Goal: Obtain resource: Obtain resource

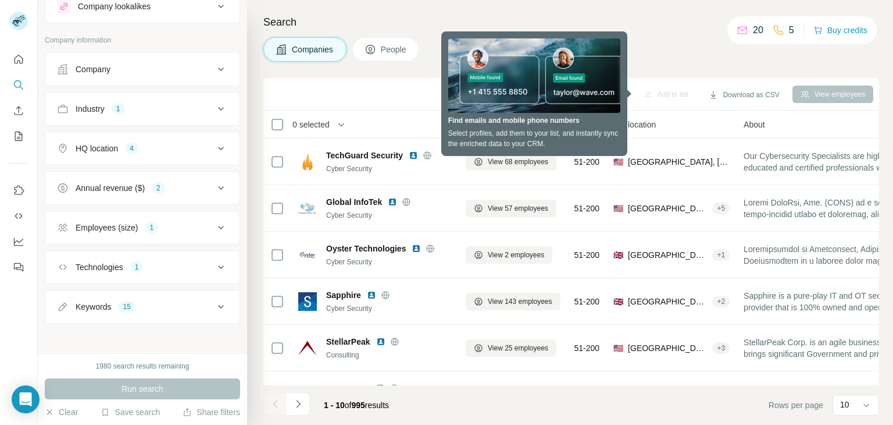
scroll to position [42, 0]
click at [214, 223] on icon at bounding box center [221, 226] width 14 height 14
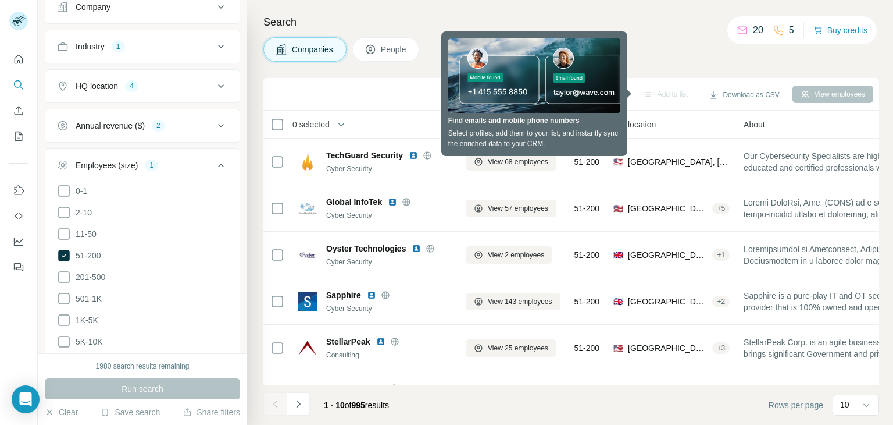
scroll to position [177, 0]
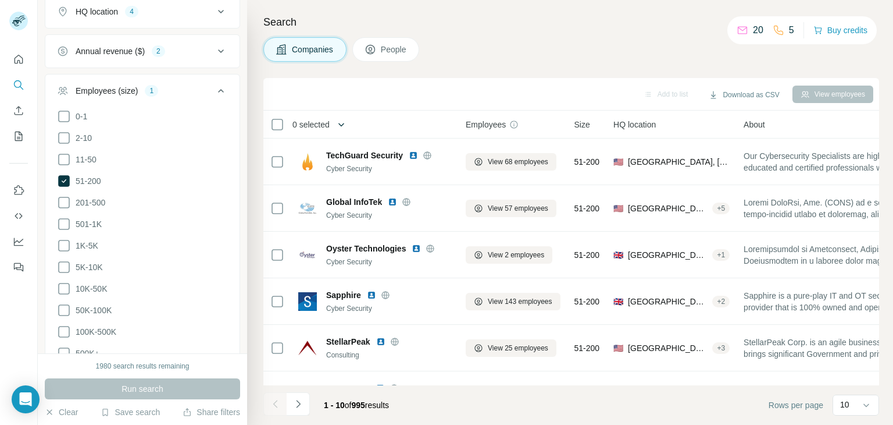
click at [340, 122] on icon "button" at bounding box center [342, 125] width 12 height 12
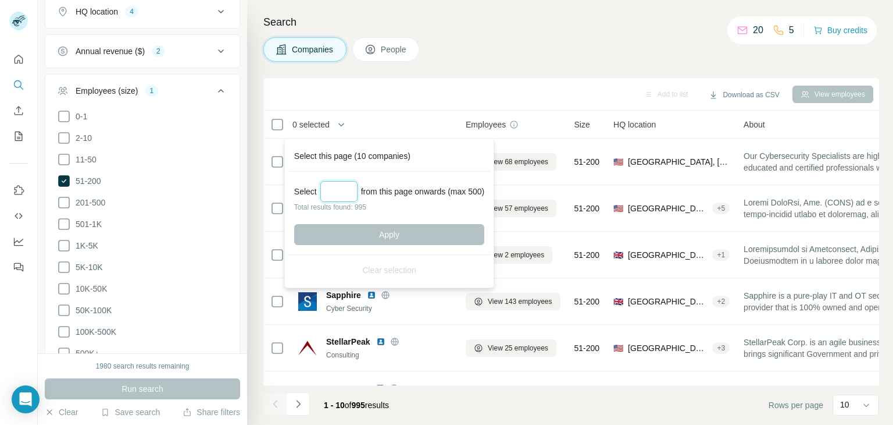
click at [343, 189] on input "Select a number (up to 500)" at bounding box center [339, 191] width 37 height 21
type input "***"
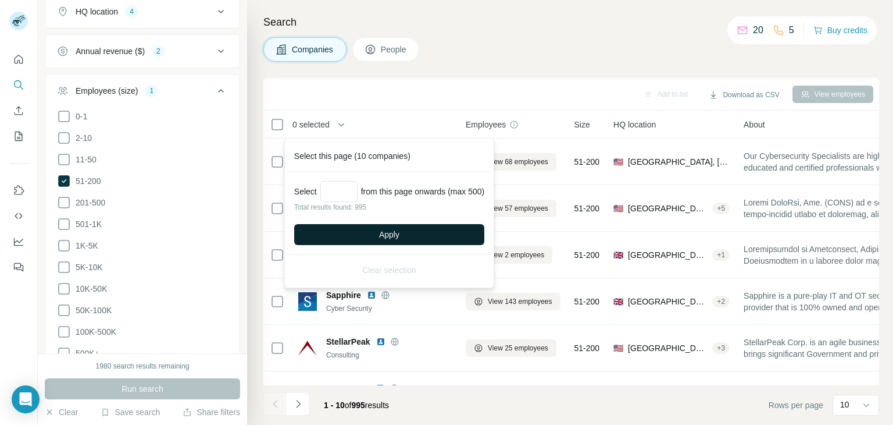
click at [362, 231] on button "Apply" at bounding box center [389, 234] width 190 height 21
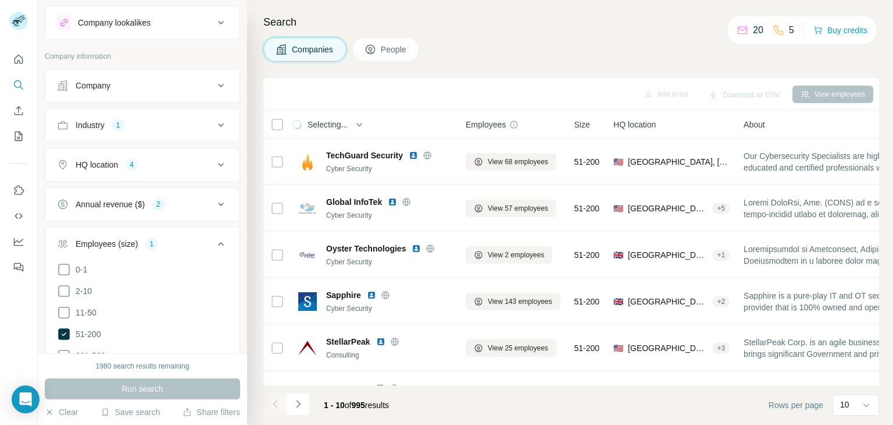
scroll to position [0, 0]
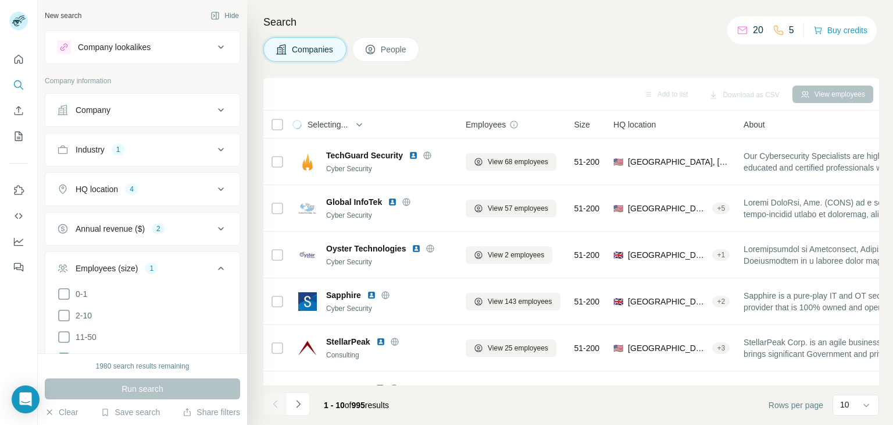
click at [215, 184] on icon at bounding box center [221, 189] width 14 height 14
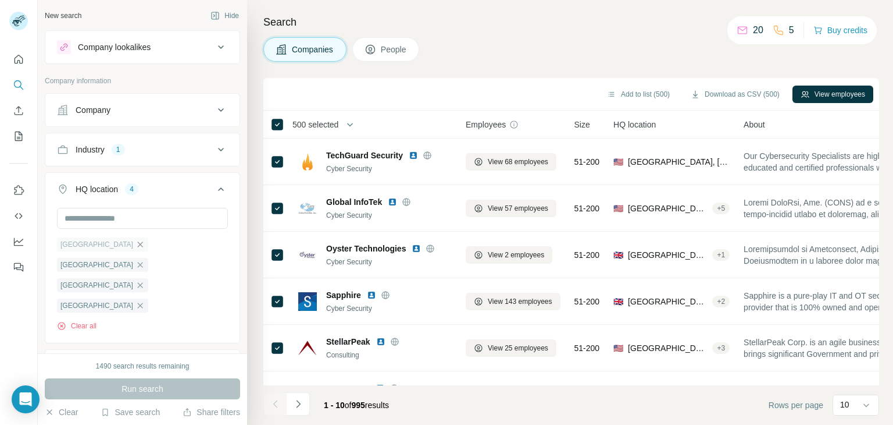
click at [136, 244] on icon "button" at bounding box center [140, 244] width 9 height 9
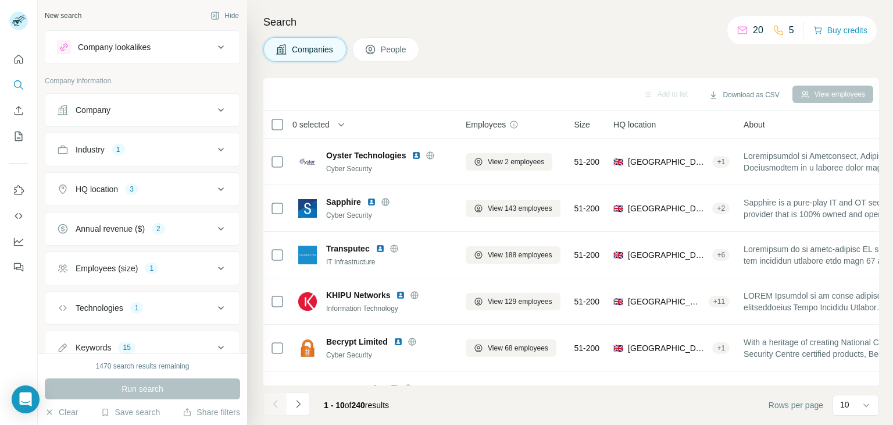
click at [214, 187] on icon at bounding box center [221, 189] width 14 height 14
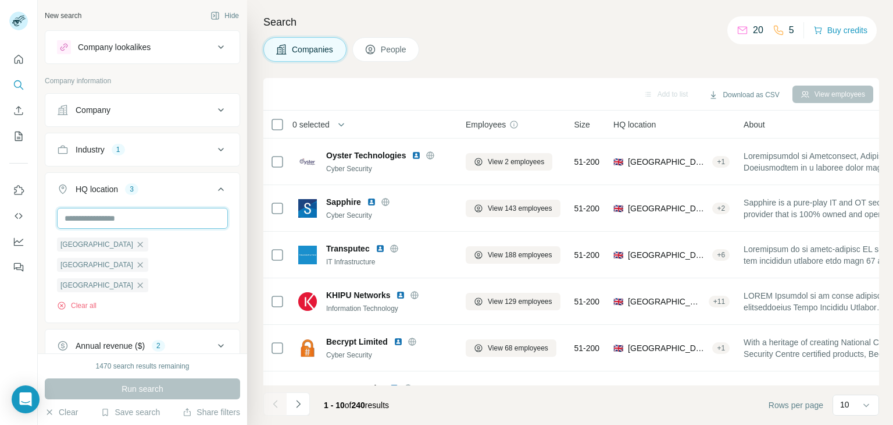
click at [121, 215] on input "text" at bounding box center [142, 218] width 171 height 21
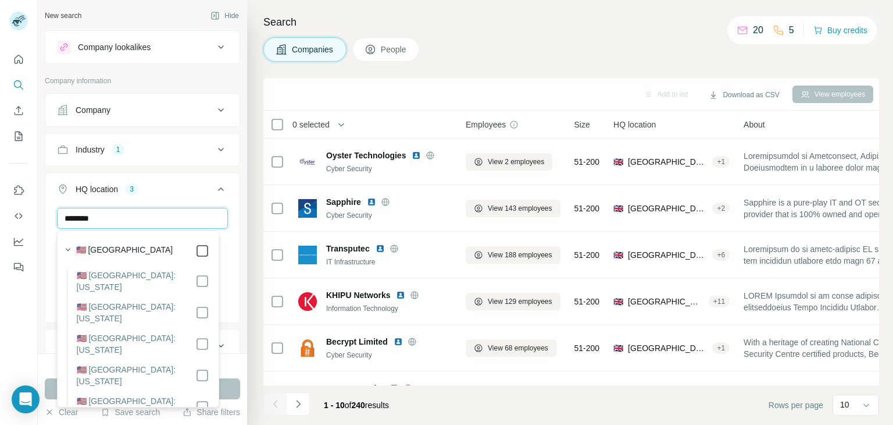
type input "********"
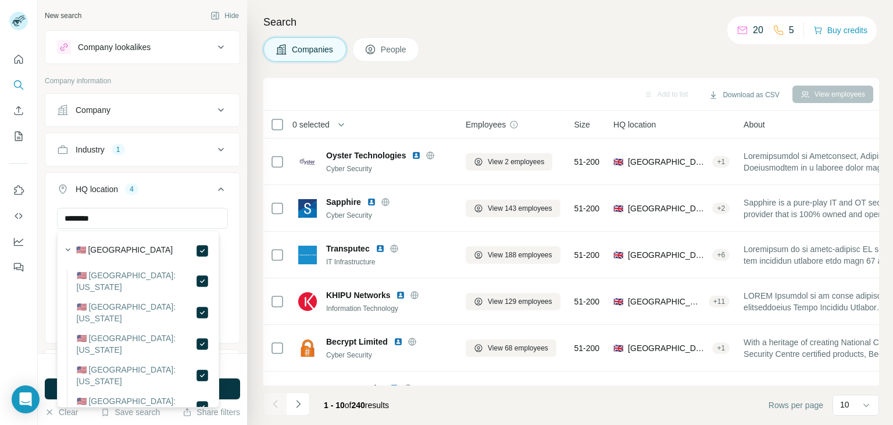
click at [230, 202] on button "HQ location 4" at bounding box center [142, 191] width 194 height 33
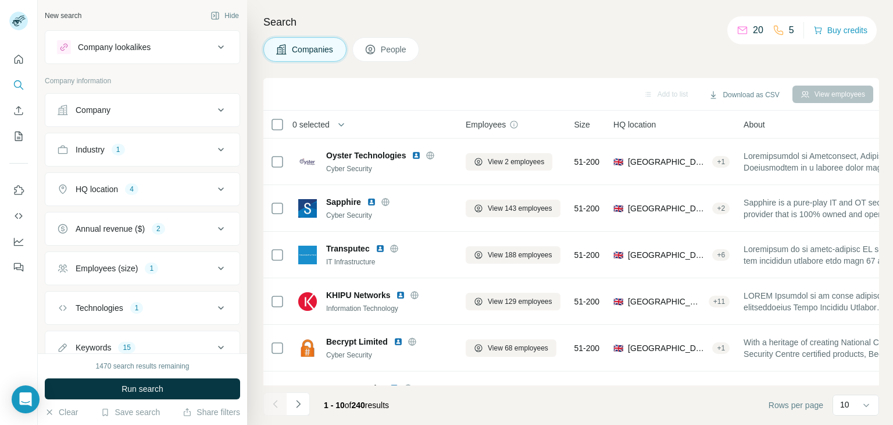
click at [214, 191] on icon at bounding box center [221, 189] width 14 height 14
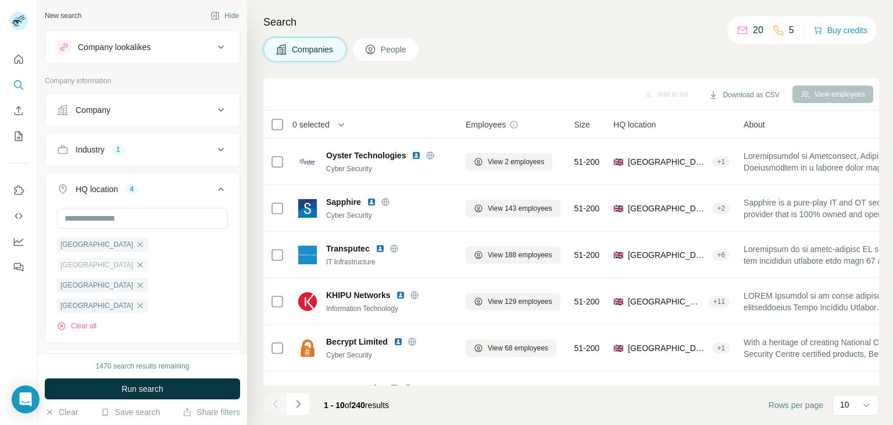
click at [145, 260] on icon "button" at bounding box center [140, 264] width 9 height 9
click at [343, 124] on icon "button" at bounding box center [342, 124] width 6 height 3
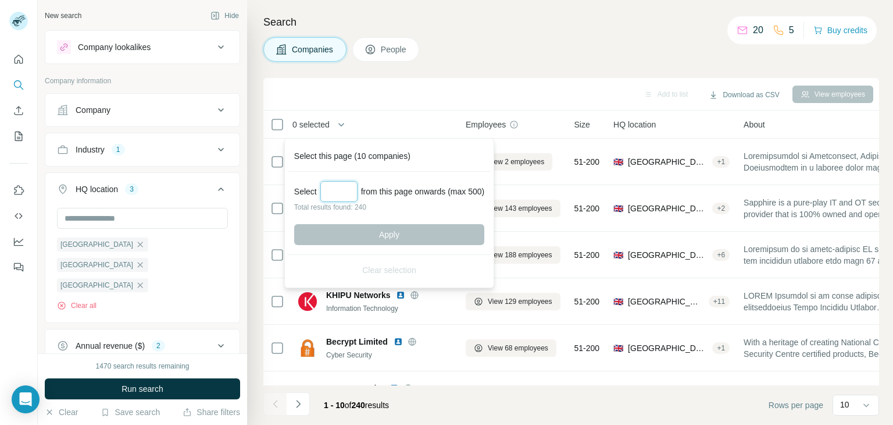
click at [336, 182] on input "Select a number (up to 500)" at bounding box center [339, 191] width 37 height 21
type input "***"
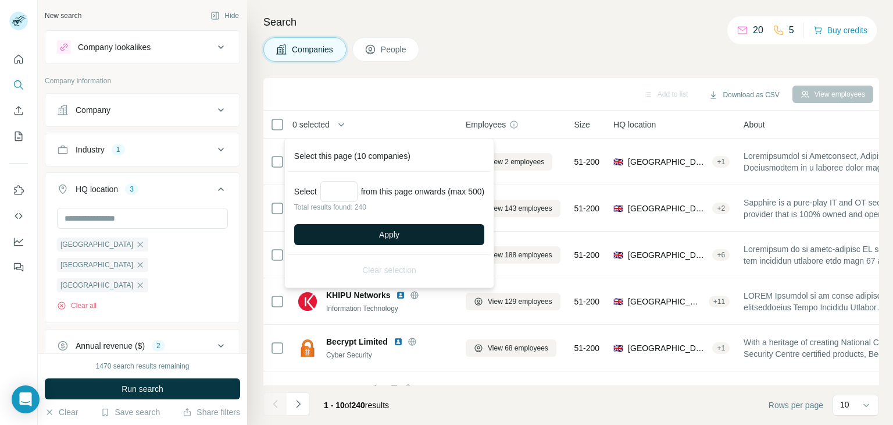
click at [363, 233] on button "Apply" at bounding box center [389, 234] width 190 height 21
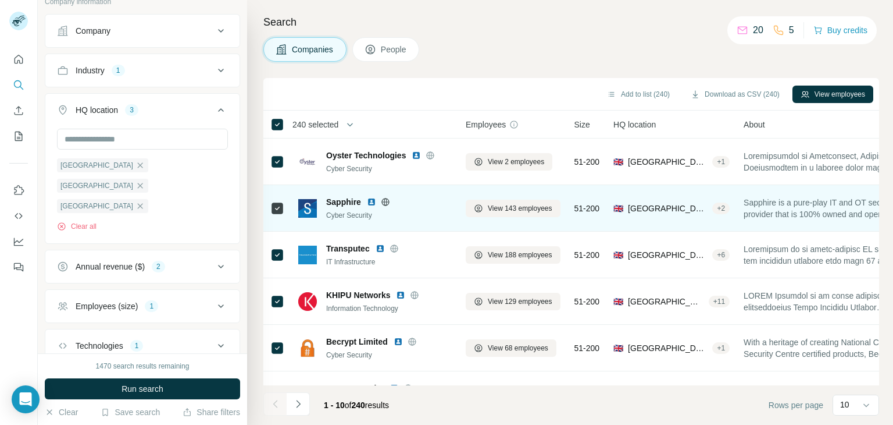
scroll to position [118, 0]
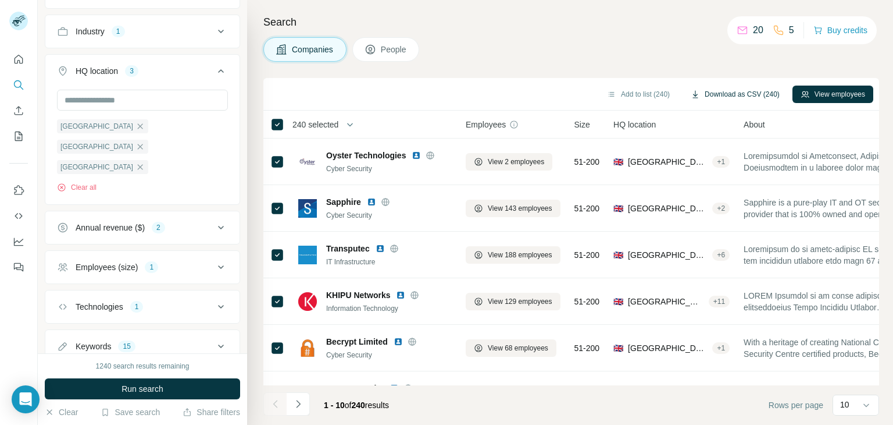
click at [717, 94] on button "Download as CSV (240)" at bounding box center [735, 94] width 105 height 17
click at [214, 260] on icon at bounding box center [221, 267] width 14 height 14
click at [67, 351] on icon at bounding box center [64, 357] width 12 height 12
click at [65, 372] on icon at bounding box center [64, 379] width 14 height 14
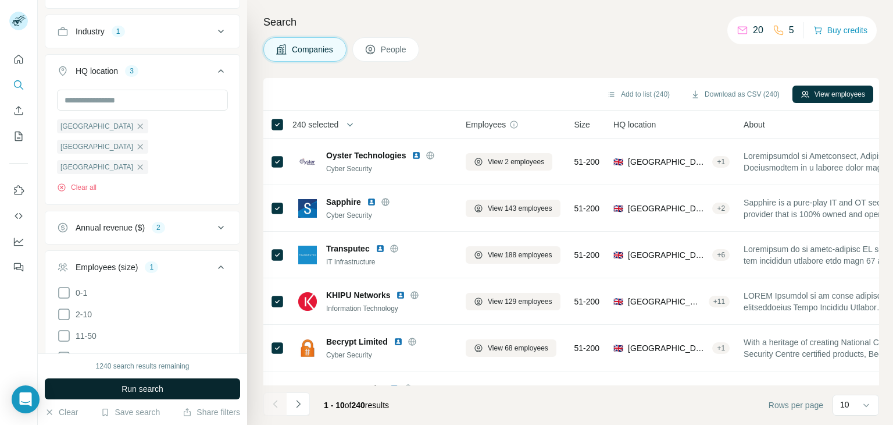
click at [140, 390] on span "Run search" at bounding box center [143, 389] width 42 height 12
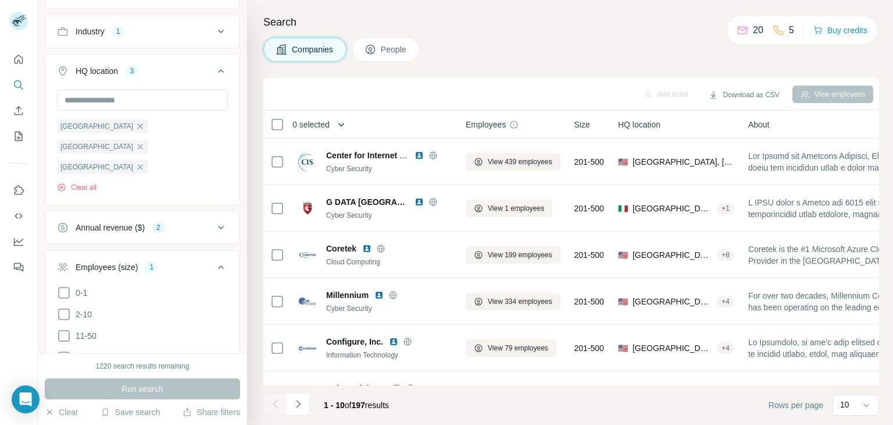
click at [341, 124] on icon "button" at bounding box center [342, 124] width 6 height 3
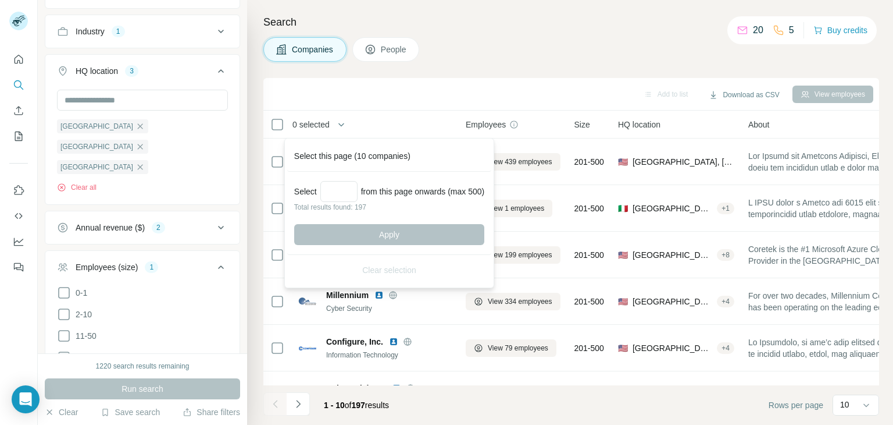
click at [341, 176] on div "Select from this page onwards (max 500) Total results found: 197 Apply" at bounding box center [389, 213] width 204 height 83
click at [337, 187] on input "Select a number (up to 500)" at bounding box center [339, 191] width 37 height 21
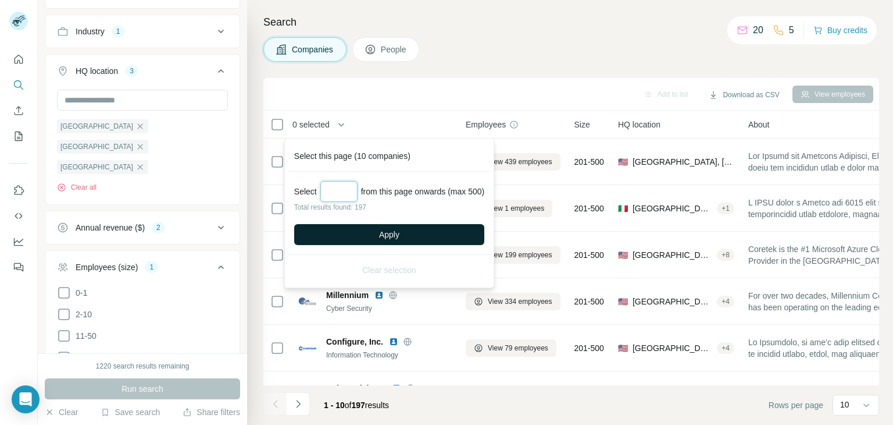
type input "***"
click at [376, 233] on button "Apply" at bounding box center [389, 234] width 190 height 21
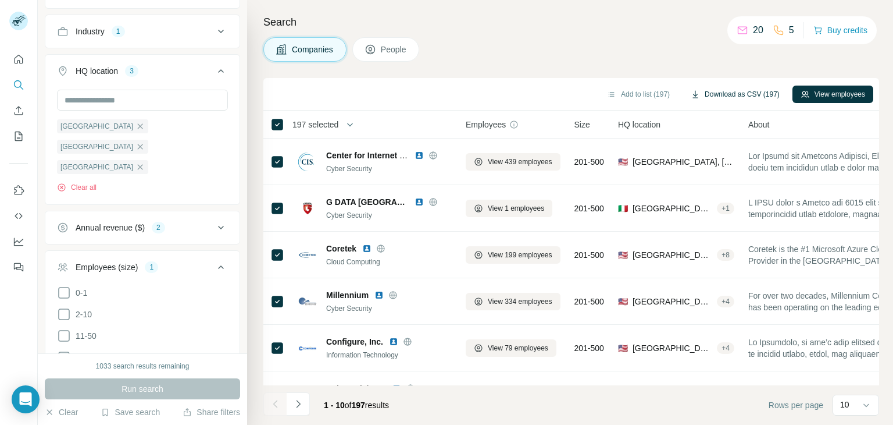
click at [721, 92] on button "Download as CSV (197)" at bounding box center [735, 94] width 105 height 17
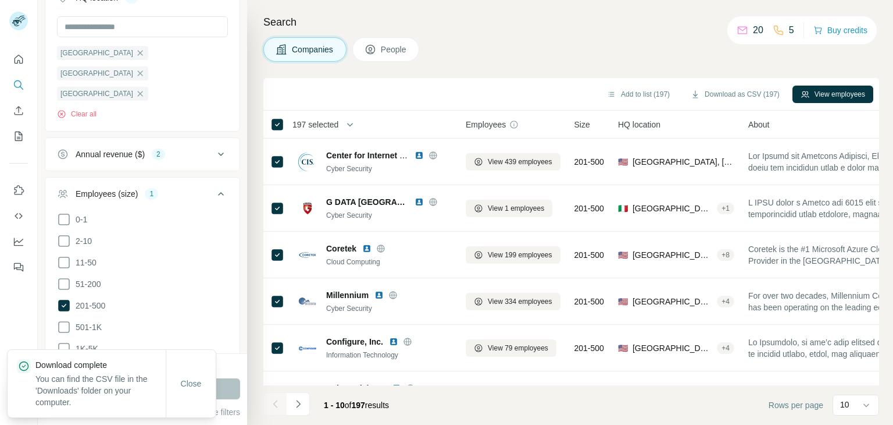
scroll to position [254, 0]
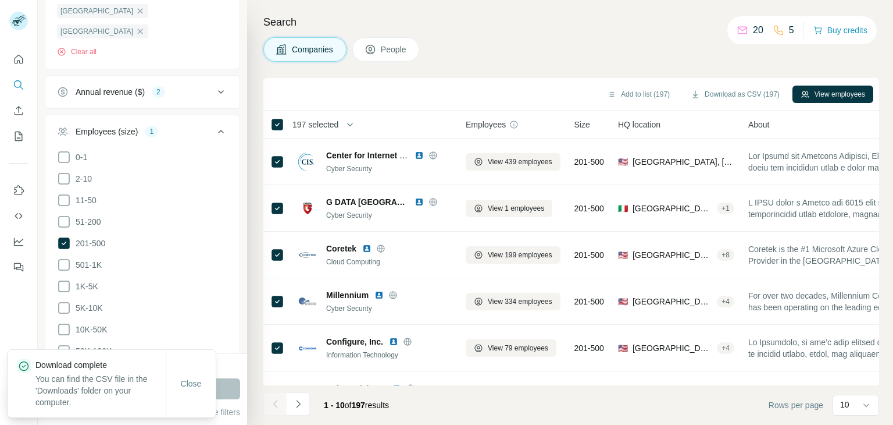
click at [63, 215] on icon at bounding box center [64, 222] width 14 height 14
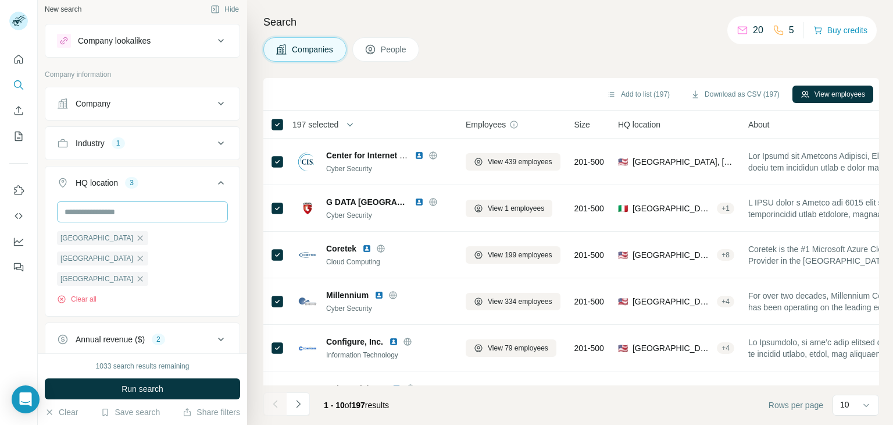
scroll to position [0, 0]
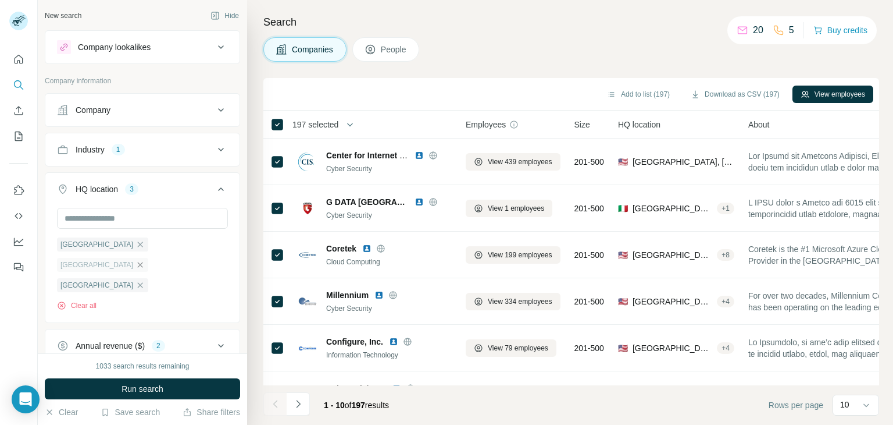
click at [136, 260] on icon "button" at bounding box center [140, 264] width 9 height 9
click at [136, 245] on icon "button" at bounding box center [140, 244] width 9 height 9
click at [136, 241] on icon "button" at bounding box center [140, 244] width 9 height 9
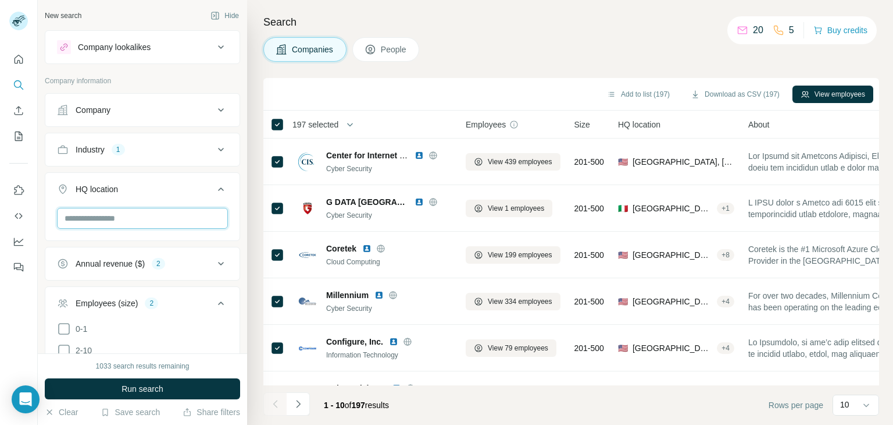
click at [115, 220] on input "text" at bounding box center [142, 218] width 171 height 21
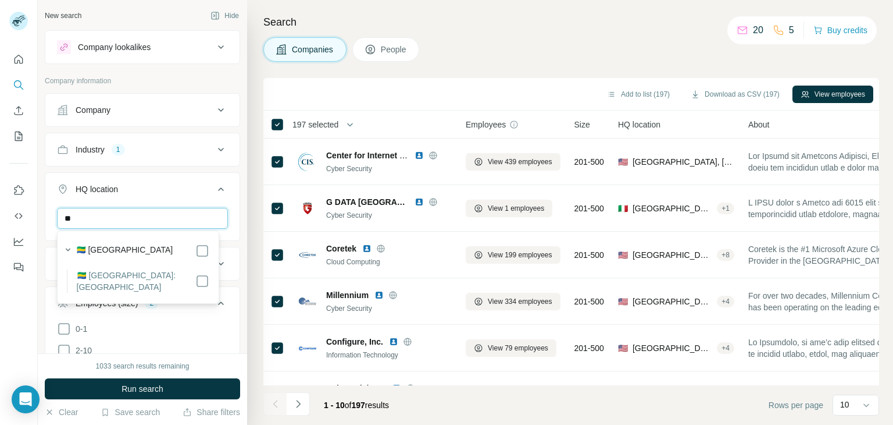
type input "*"
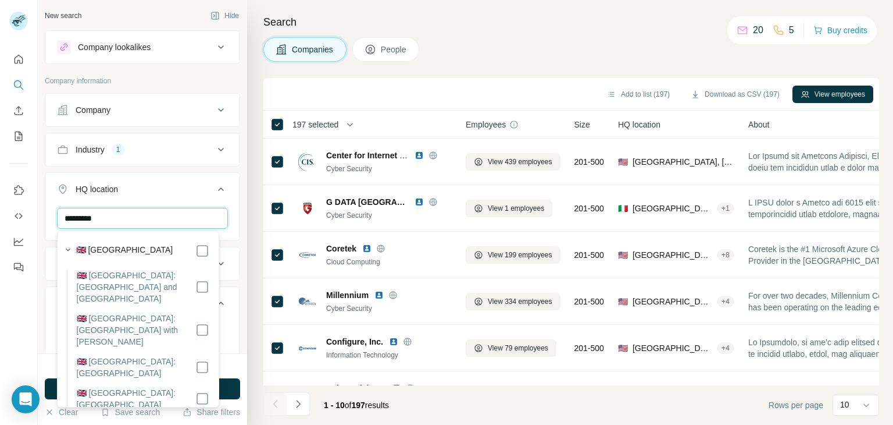
type input "*********"
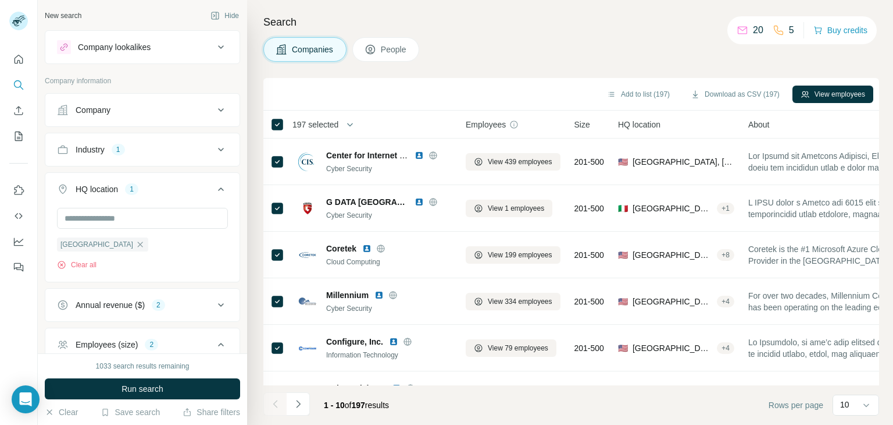
scroll to position [309, 0]
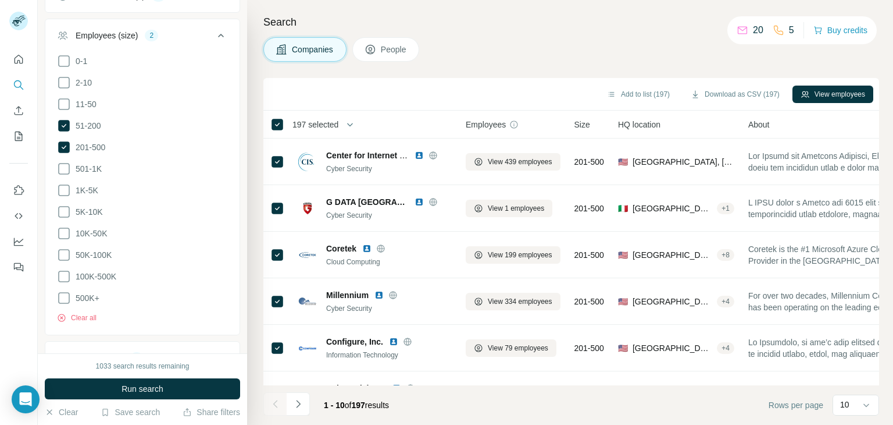
click at [136, 382] on button "Run search" at bounding box center [142, 388] width 195 height 21
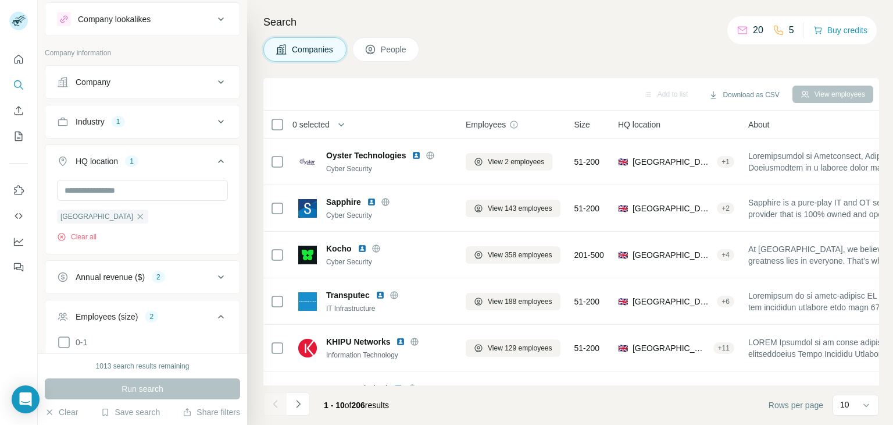
scroll to position [0, 0]
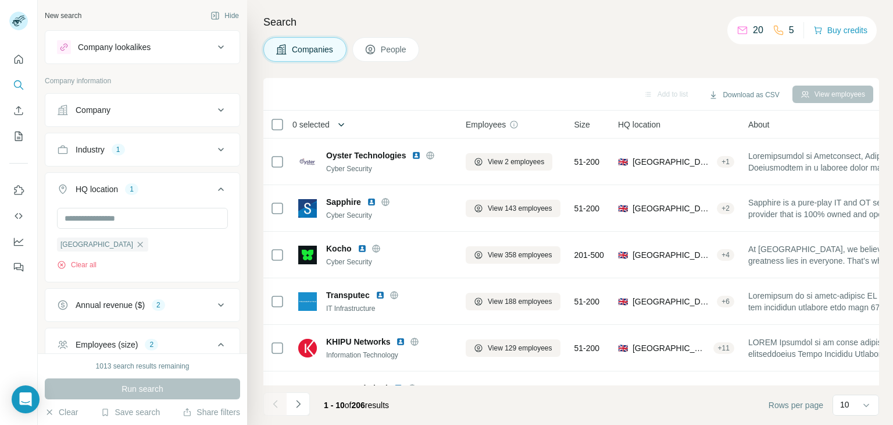
click at [337, 122] on icon "button" at bounding box center [342, 125] width 12 height 12
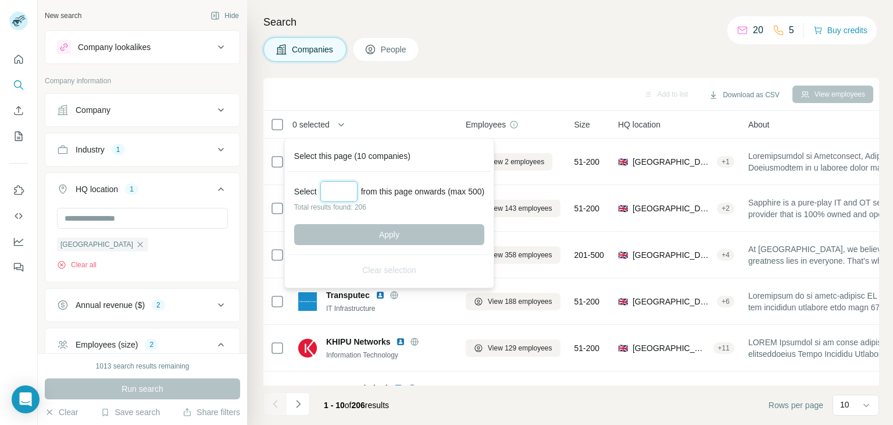
click at [343, 185] on input "Select a number (up to 500)" at bounding box center [339, 191] width 37 height 21
type input "***"
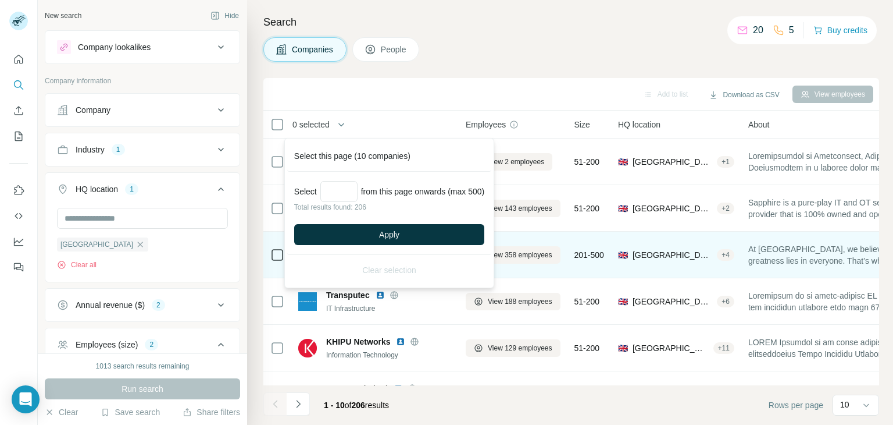
click at [391, 234] on span "Apply" at bounding box center [389, 235] width 20 height 12
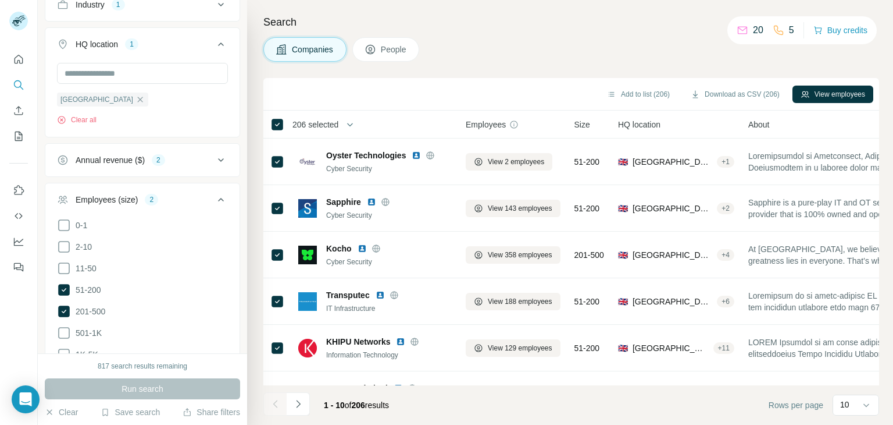
scroll to position [400, 0]
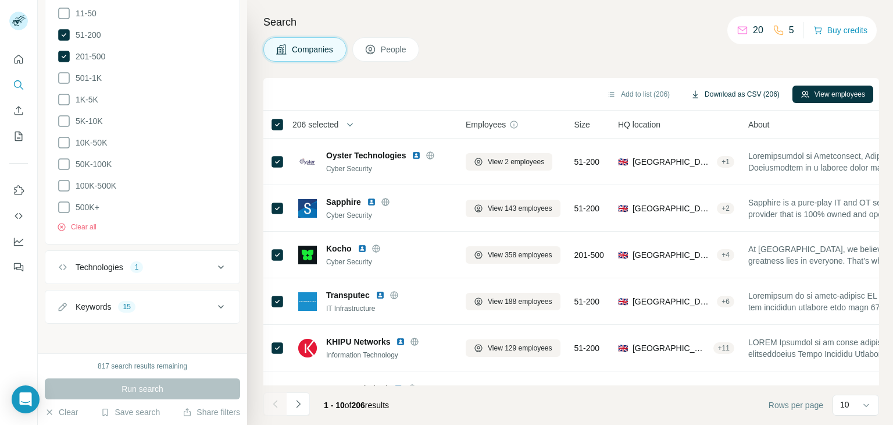
click at [721, 94] on button "Download as CSV (206)" at bounding box center [735, 94] width 105 height 17
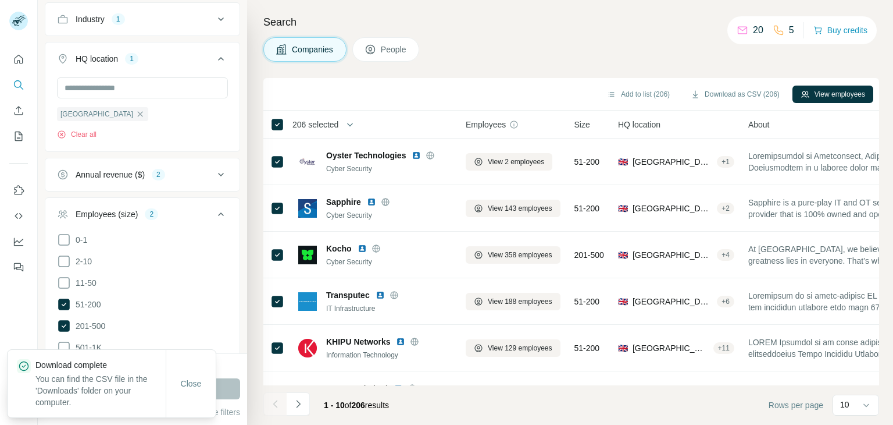
scroll to position [0, 0]
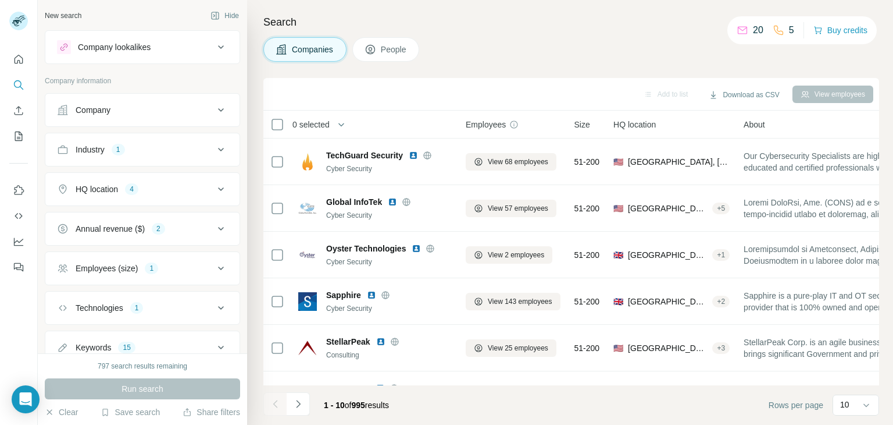
click at [214, 150] on icon at bounding box center [221, 150] width 14 height 14
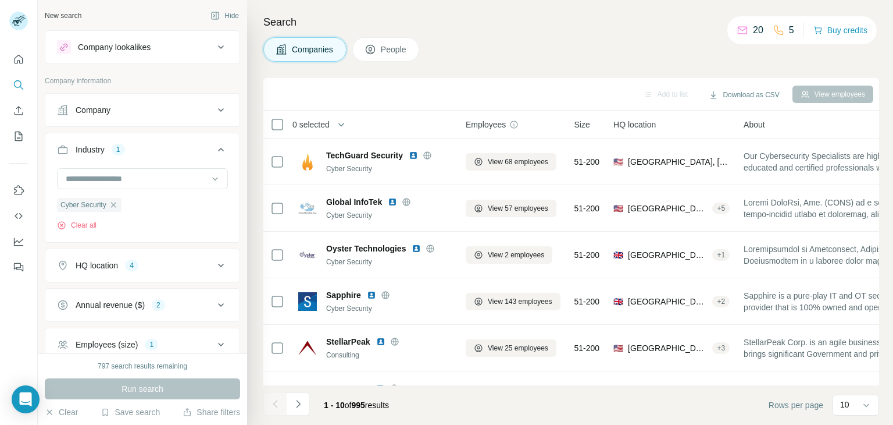
click at [214, 265] on icon at bounding box center [221, 265] width 14 height 14
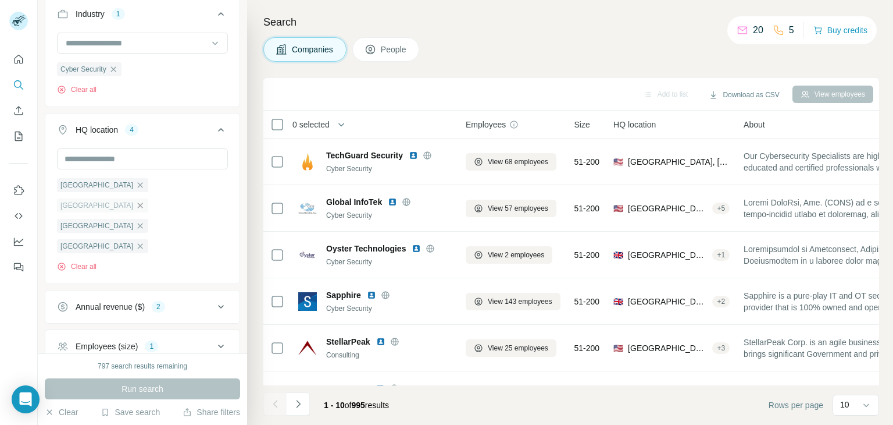
click at [145, 201] on icon "button" at bounding box center [140, 205] width 9 height 9
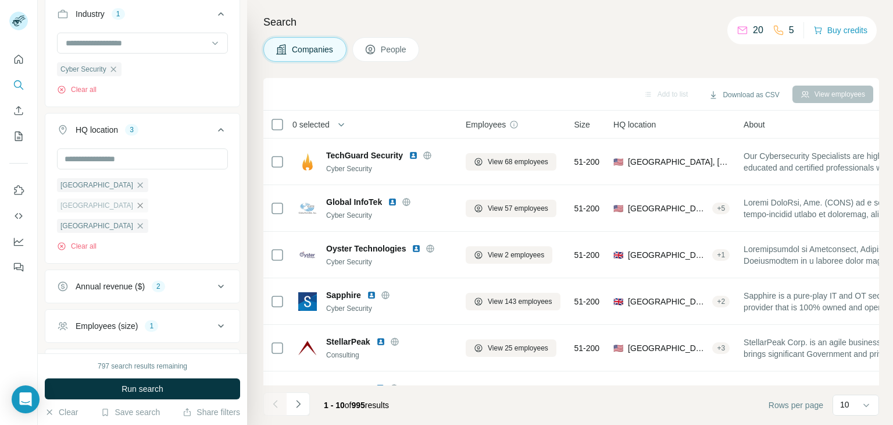
click at [143, 202] on icon "button" at bounding box center [140, 204] width 5 height 5
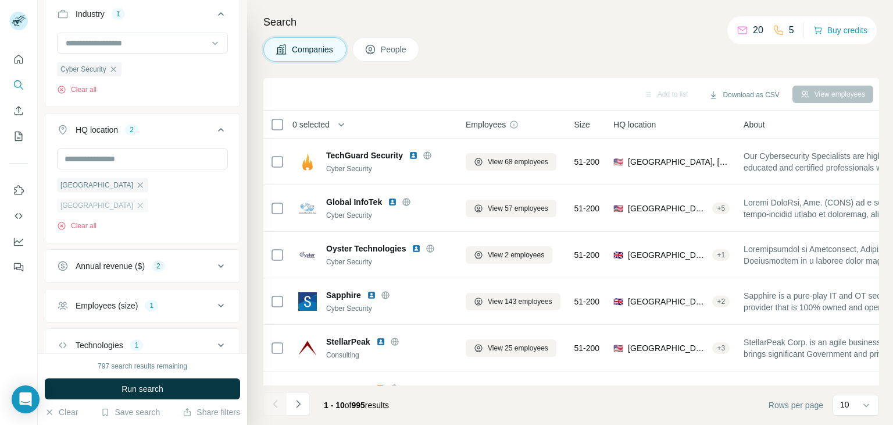
click at [148, 198] on div "[GEOGRAPHIC_DATA]" at bounding box center [102, 205] width 91 height 14
click at [155, 383] on span "Run search" at bounding box center [143, 389] width 42 height 12
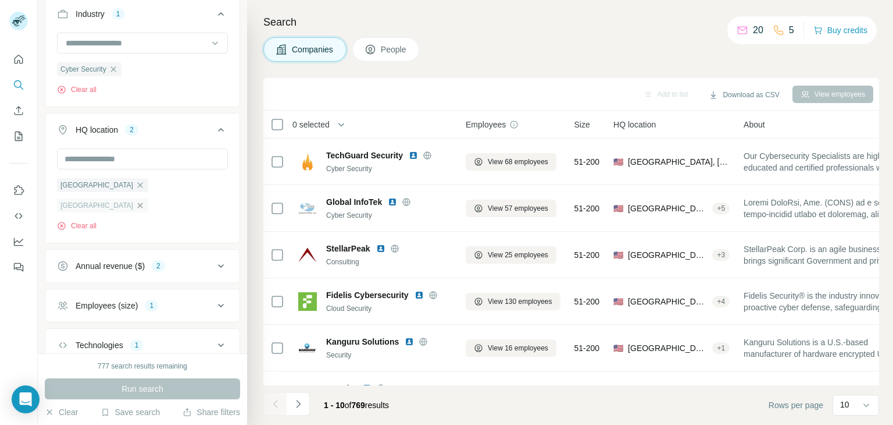
click at [145, 201] on icon "button" at bounding box center [140, 205] width 9 height 9
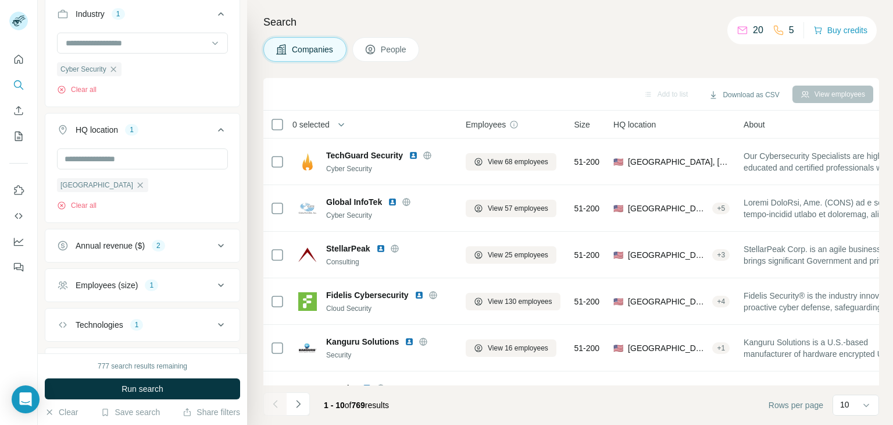
click at [133, 384] on span "Run search" at bounding box center [143, 389] width 42 height 12
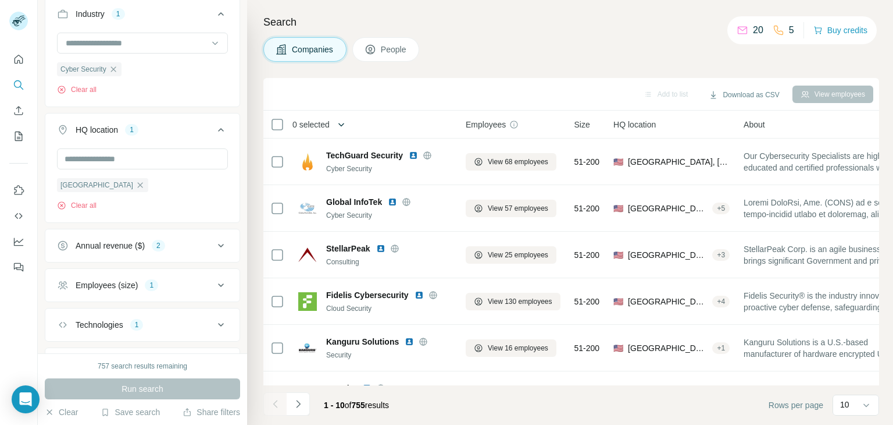
click at [340, 125] on icon "button" at bounding box center [342, 125] width 12 height 12
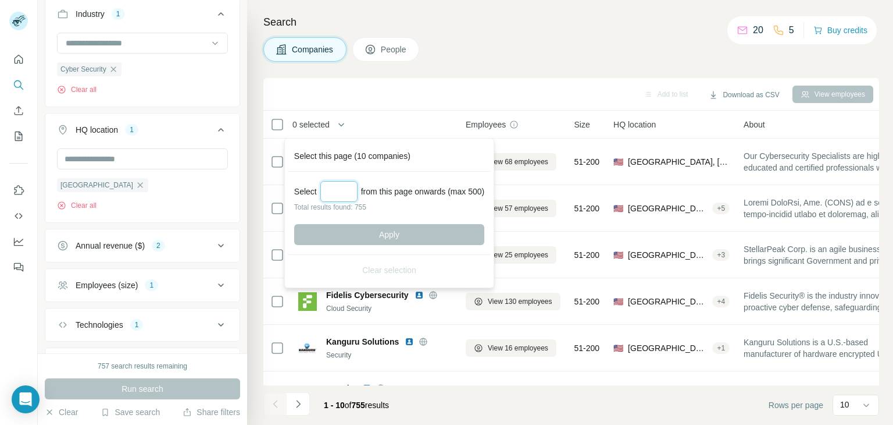
click at [351, 184] on input "Select a number (up to 500)" at bounding box center [339, 191] width 37 height 21
type input "***"
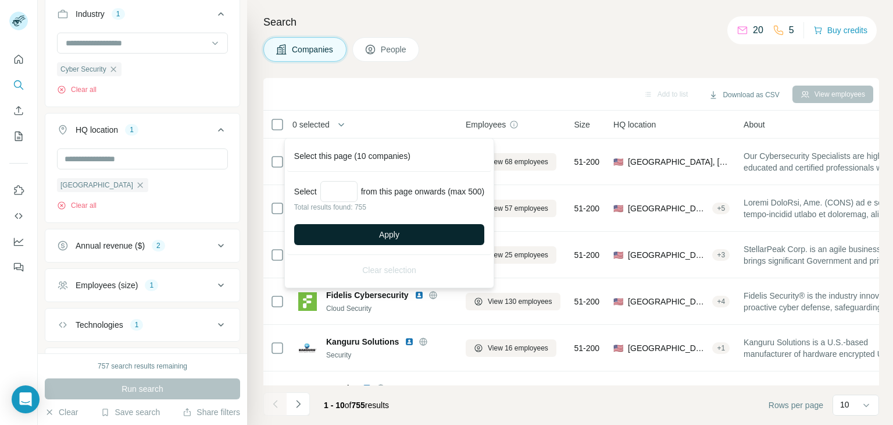
click at [405, 233] on button "Apply" at bounding box center [389, 234] width 190 height 21
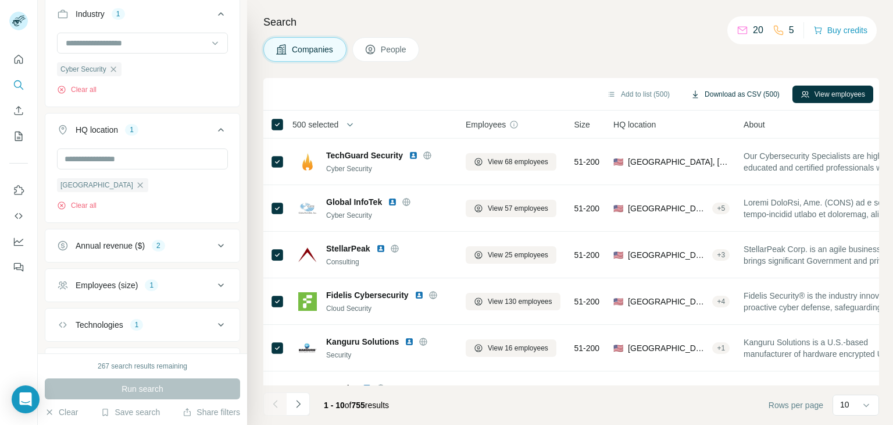
click at [735, 95] on button "Download as CSV (500)" at bounding box center [735, 94] width 105 height 17
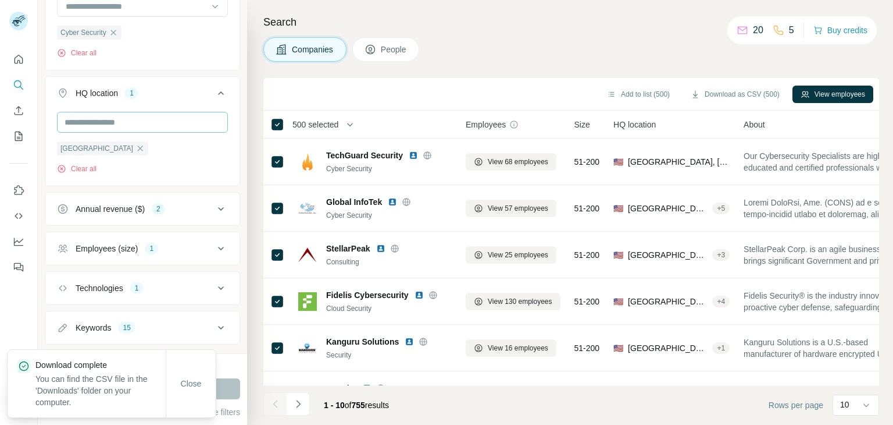
scroll to position [195, 0]
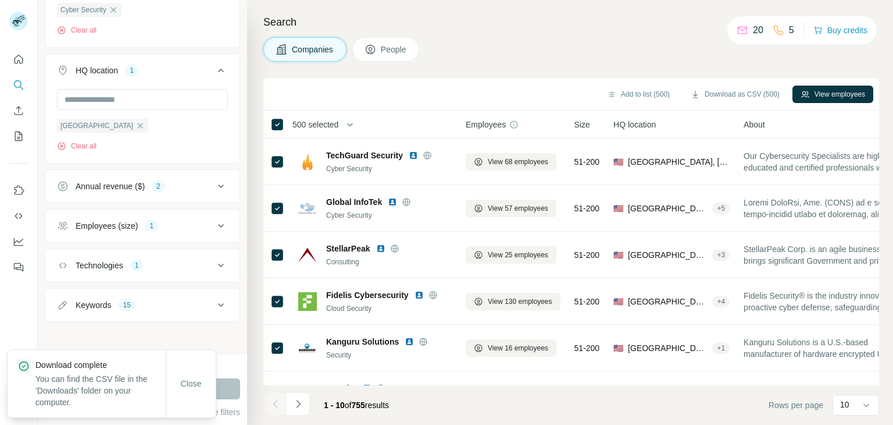
click at [215, 221] on icon at bounding box center [221, 226] width 14 height 14
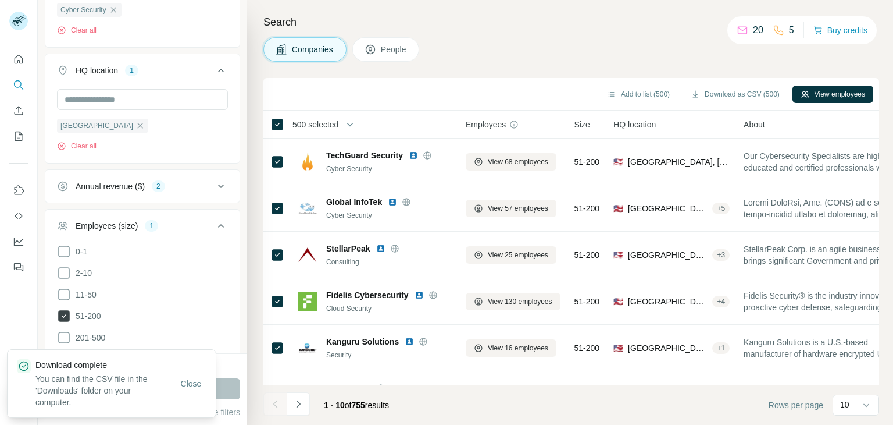
click at [69, 314] on icon at bounding box center [64, 316] width 12 height 12
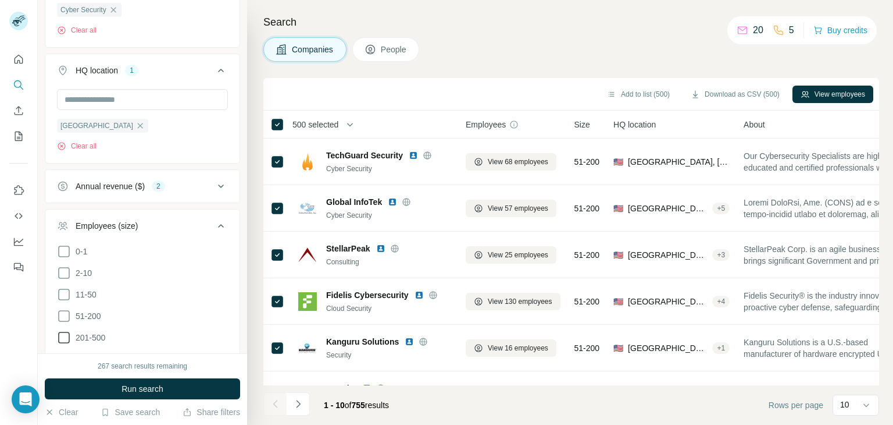
click at [65, 333] on icon at bounding box center [64, 337] width 14 height 14
click at [115, 385] on button "Run search" at bounding box center [142, 388] width 195 height 21
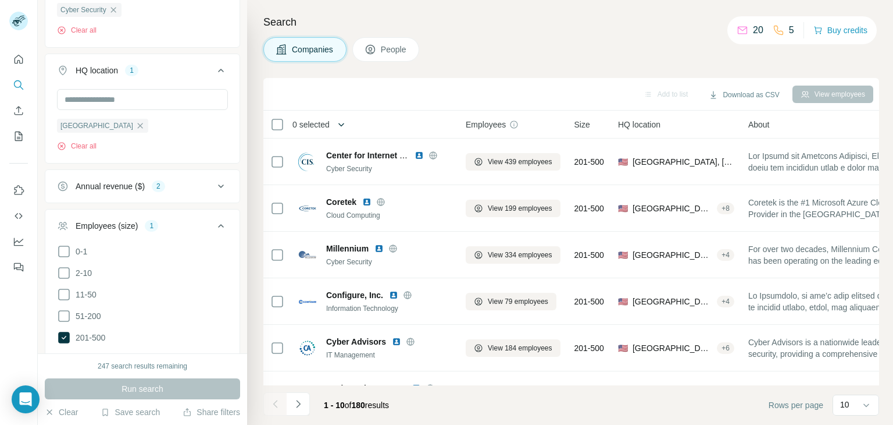
click at [343, 124] on icon "button" at bounding box center [342, 125] width 12 height 12
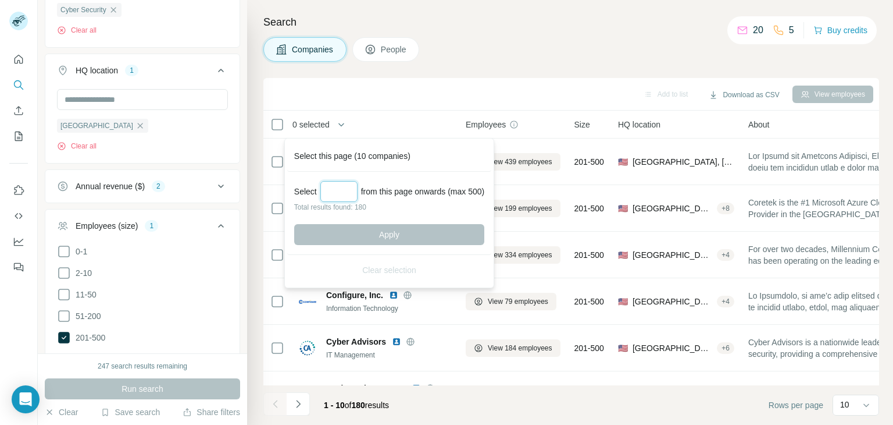
click at [343, 187] on input "Select a number (up to 500)" at bounding box center [339, 191] width 37 height 21
type input "***"
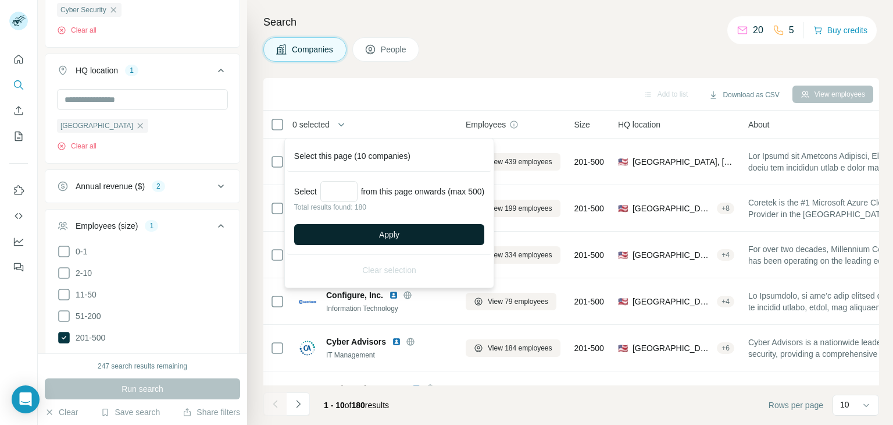
click at [416, 226] on button "Apply" at bounding box center [389, 234] width 190 height 21
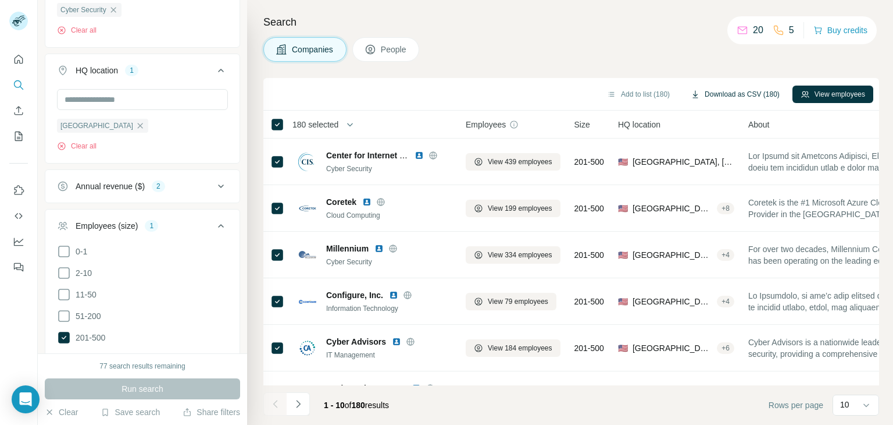
click at [717, 92] on button "Download as CSV (180)" at bounding box center [735, 94] width 105 height 17
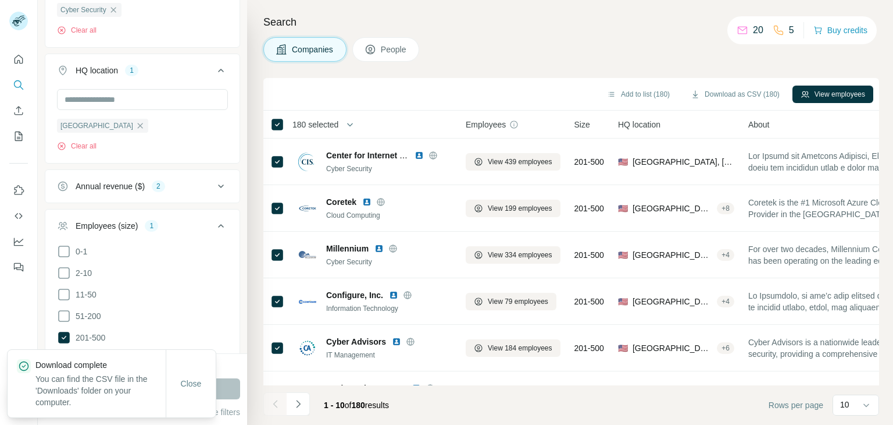
click at [493, 68] on div "Search Companies People Add to list (180) Download as CSV (180) View employees …" at bounding box center [570, 212] width 646 height 425
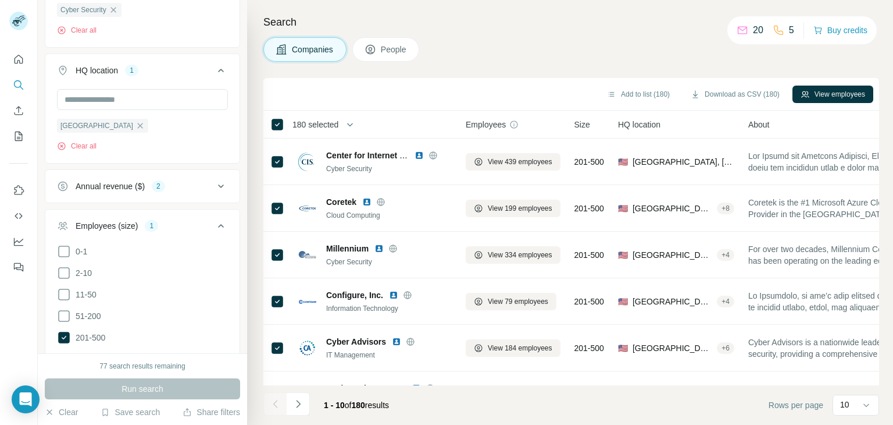
click at [615, 71] on div "Search Companies People Add to list (180) Download as CSV (180) View employees …" at bounding box center [570, 212] width 646 height 425
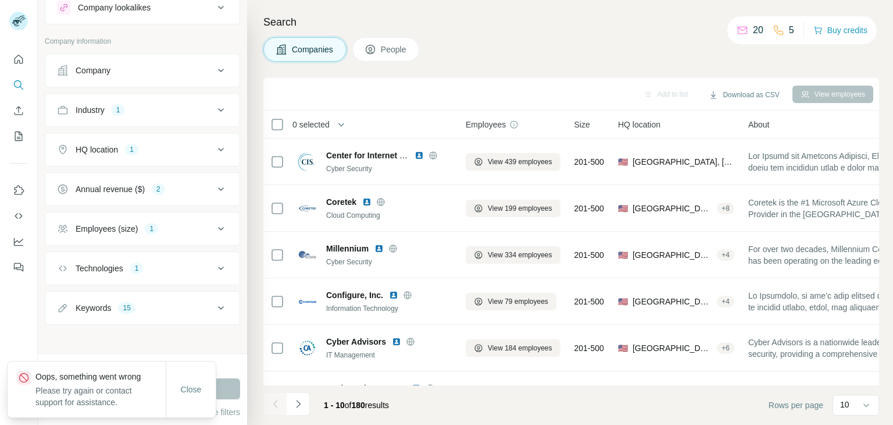
scroll to position [42, 0]
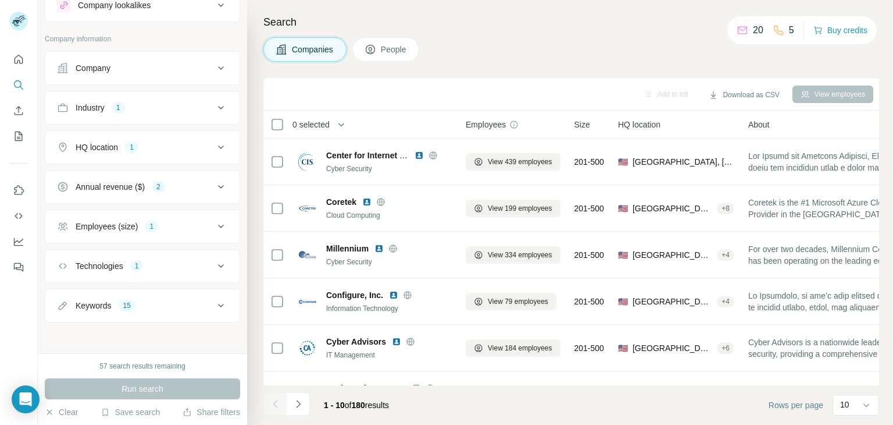
click at [218, 304] on icon at bounding box center [221, 305] width 6 height 3
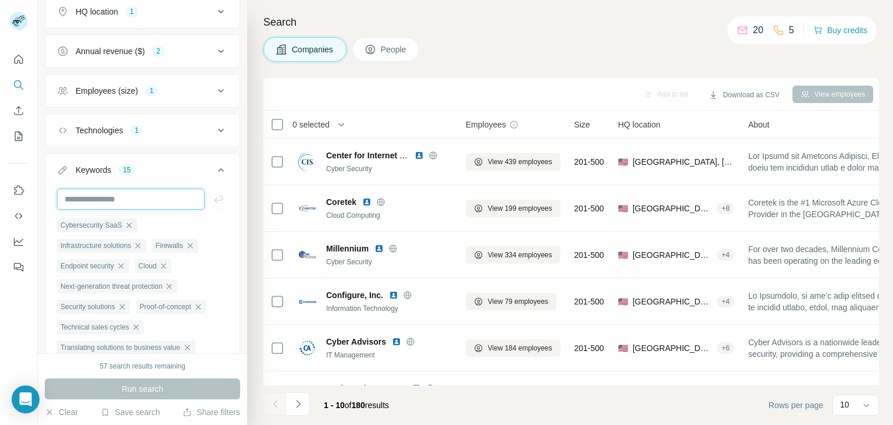
click at [95, 196] on input "text" at bounding box center [131, 198] width 148 height 21
type input "***"
click at [213, 198] on icon "button" at bounding box center [219, 199] width 12 height 12
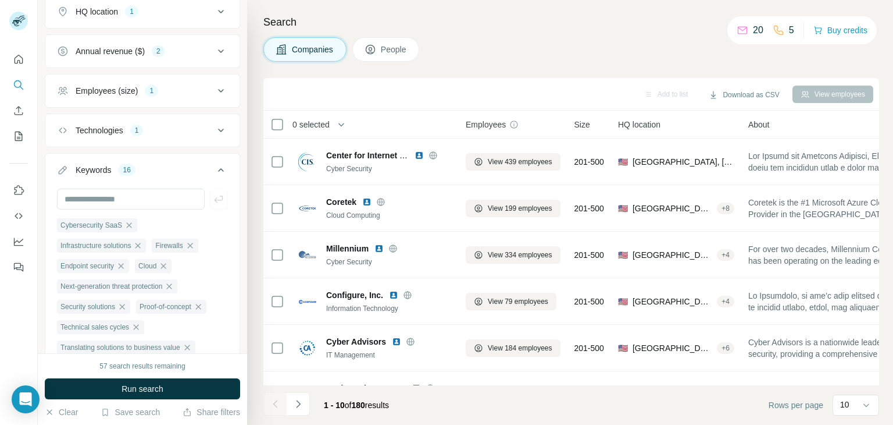
drag, startPoint x: 131, startPoint y: 387, endPoint x: 114, endPoint y: 382, distance: 17.5
click at [130, 387] on span "Run search" at bounding box center [143, 389] width 42 height 12
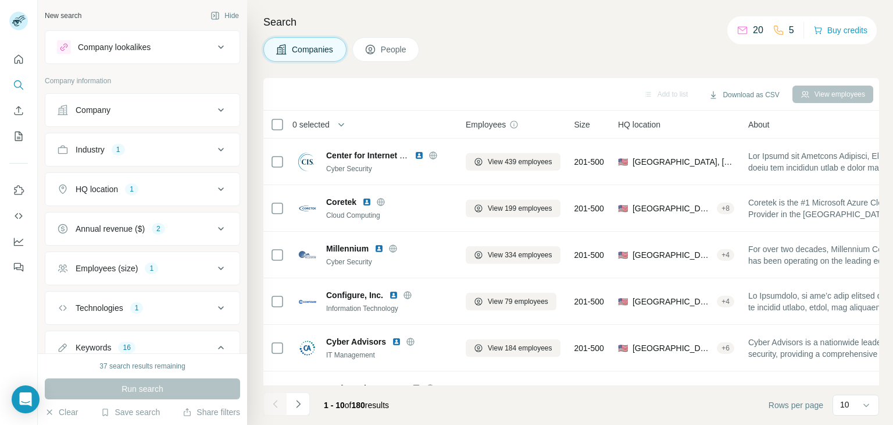
click at [214, 111] on icon at bounding box center [221, 110] width 14 height 14
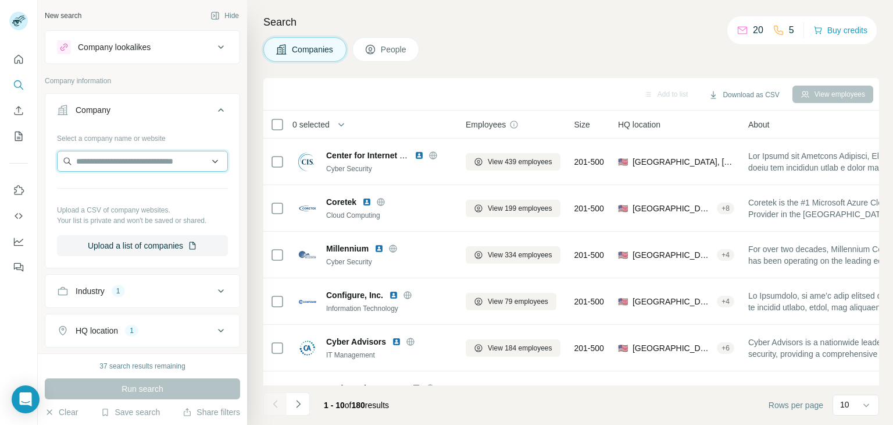
click at [134, 155] on input "text" at bounding box center [142, 161] width 171 height 21
click at [232, 167] on div "New search Hide Company lookalikes Company information Company Select a company…" at bounding box center [142, 176] width 209 height 353
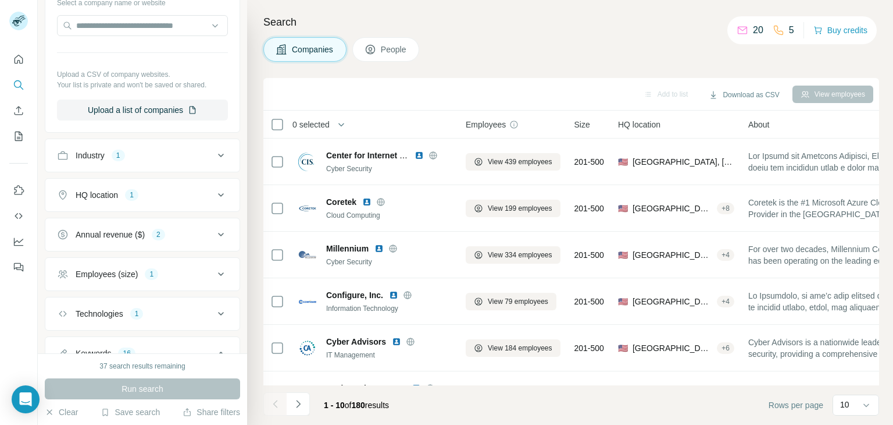
scroll to position [271, 0]
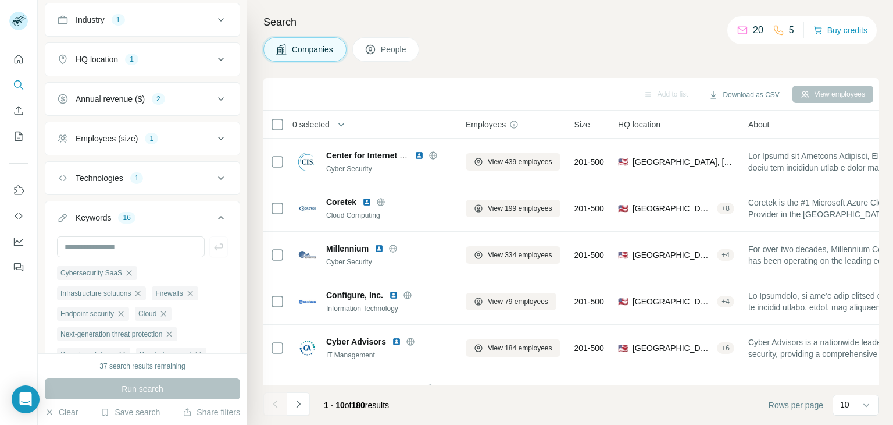
click at [214, 179] on icon at bounding box center [221, 178] width 14 height 14
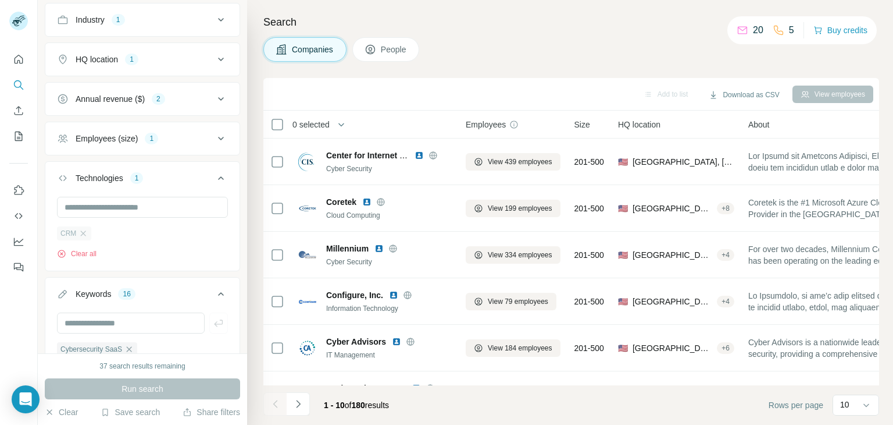
click at [87, 226] on div "CRM" at bounding box center [74, 233] width 34 height 14
click at [84, 230] on icon "button" at bounding box center [83, 232] width 5 height 5
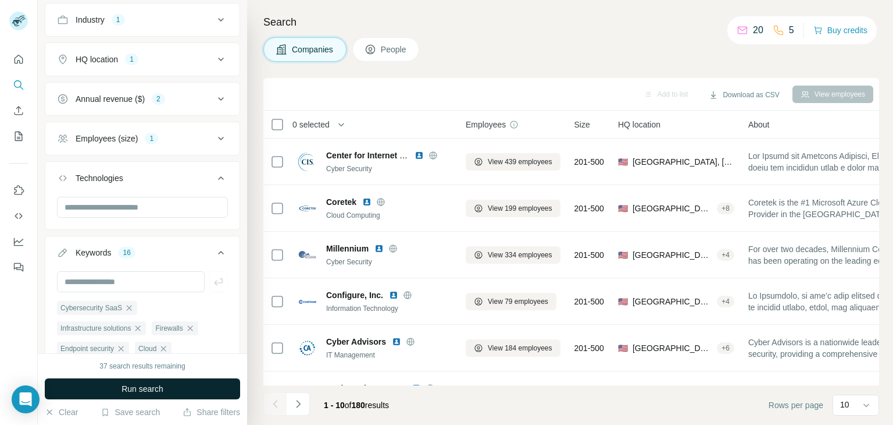
click at [124, 389] on span "Run search" at bounding box center [143, 389] width 42 height 12
